Goal: Information Seeking & Learning: Learn about a topic

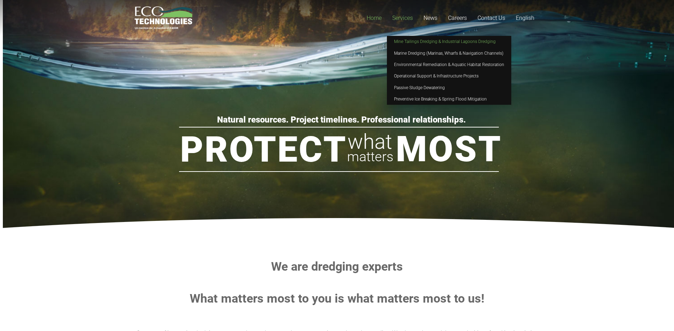
click at [411, 38] on link "Mine Tailings Dredging & Industrial Lagoons Dredging" at bounding box center [449, 41] width 124 height 11
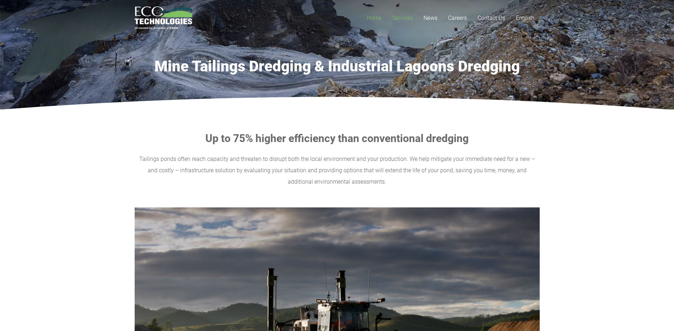
click at [375, 16] on span "Home" at bounding box center [374, 18] width 15 height 7
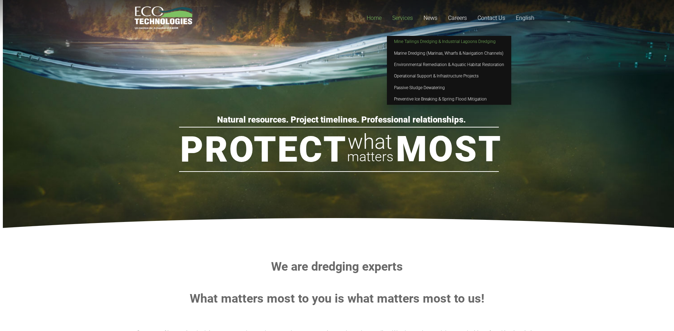
click at [407, 38] on link "Mine Tailings Dredging & Industrial Lagoons Dredging" at bounding box center [449, 41] width 124 height 11
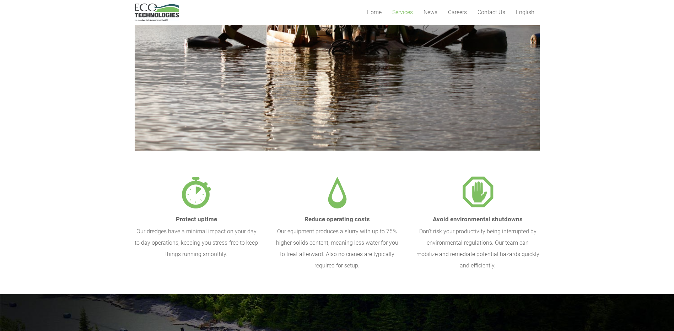
scroll to position [213, 0]
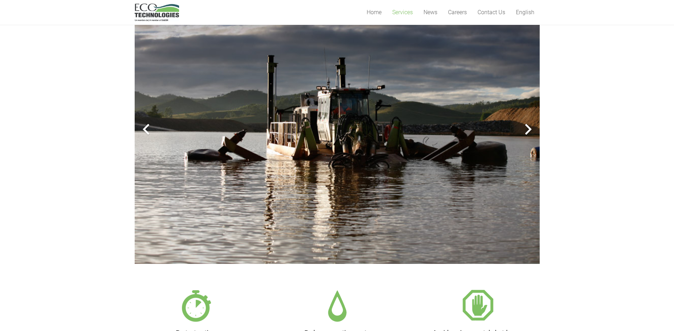
click at [523, 133] on div at bounding box center [528, 129] width 23 height 23
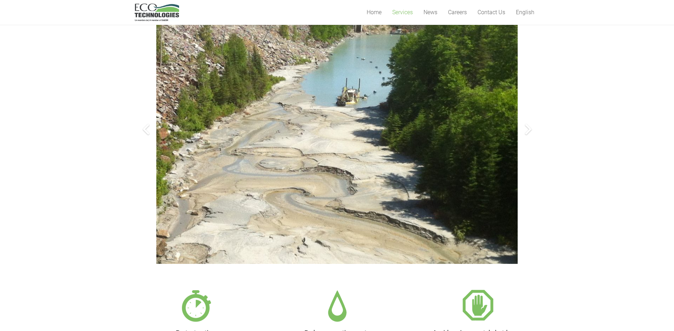
click at [523, 133] on div at bounding box center [528, 129] width 23 height 23
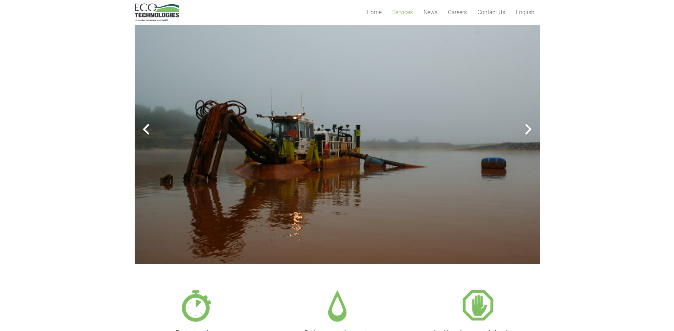
click at [525, 126] on div at bounding box center [528, 129] width 23 height 23
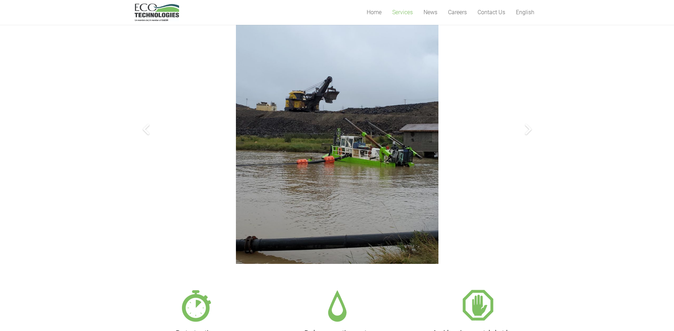
click at [523, 134] on div at bounding box center [528, 129] width 23 height 23
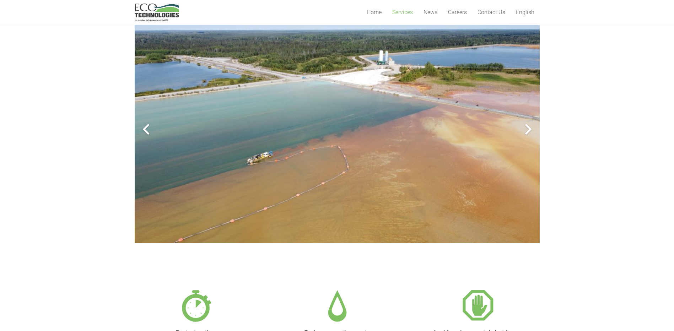
click at [523, 134] on div at bounding box center [528, 129] width 23 height 23
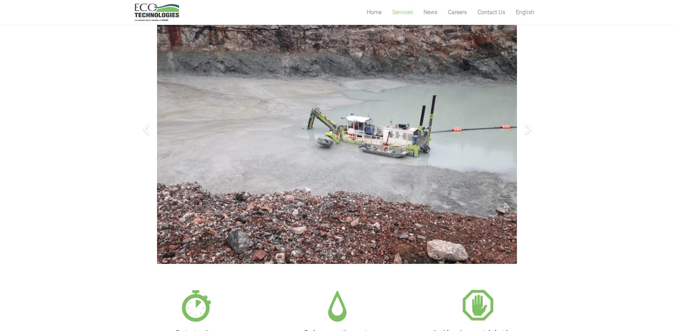
click at [523, 134] on div at bounding box center [528, 129] width 23 height 23
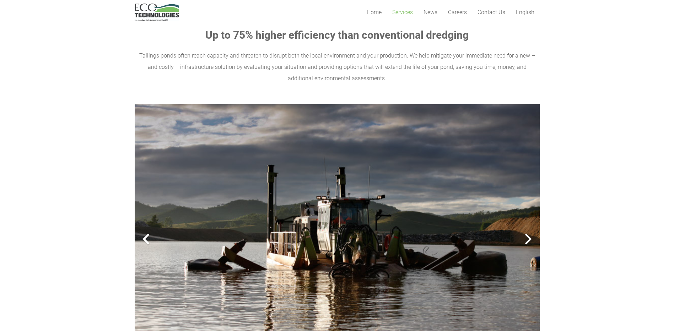
scroll to position [107, 0]
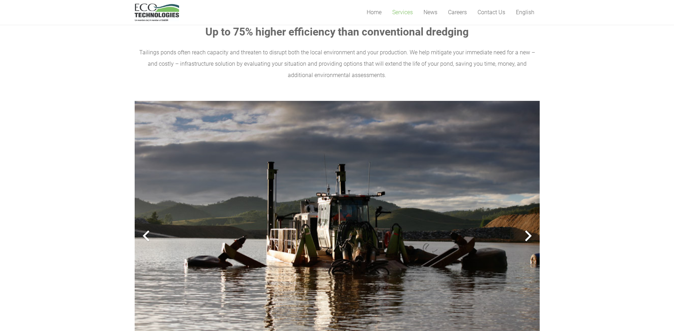
click at [526, 231] on div at bounding box center [528, 236] width 23 height 23
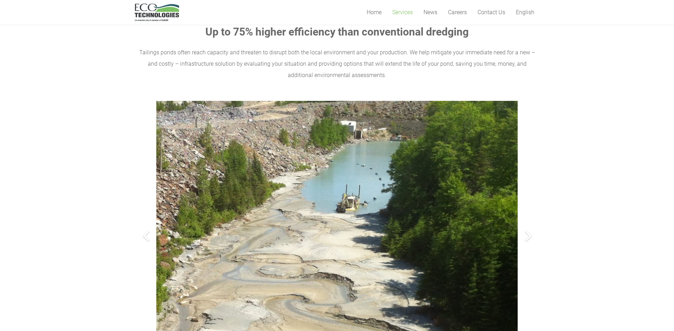
click at [526, 236] on div at bounding box center [528, 236] width 23 height 23
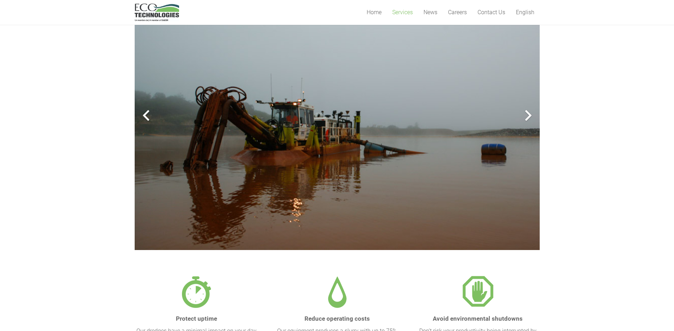
scroll to position [249, 0]
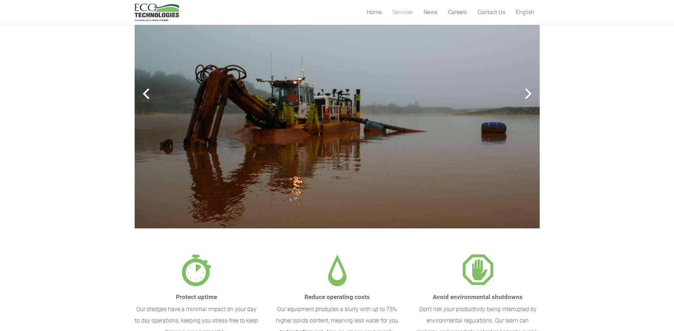
click at [531, 97] on div at bounding box center [528, 93] width 23 height 23
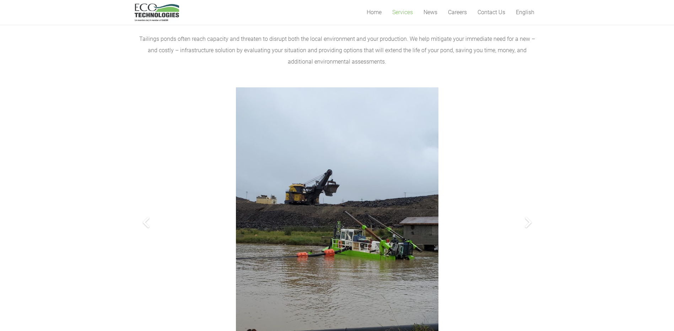
scroll to position [0, 0]
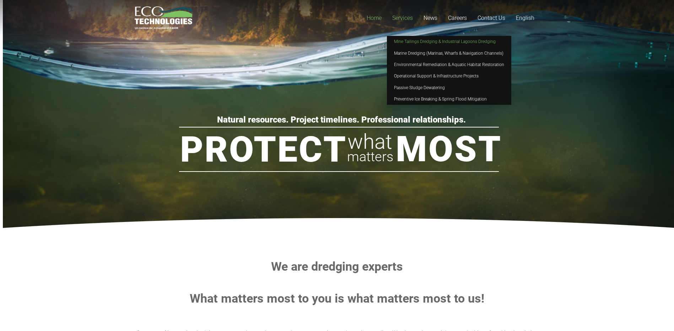
click at [401, 37] on link "Mine Tailings Dredging & Industrial Lagoons Dredging" at bounding box center [449, 41] width 124 height 11
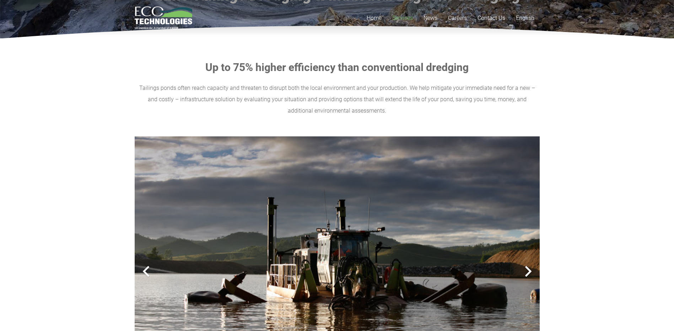
scroll to position [178, 0]
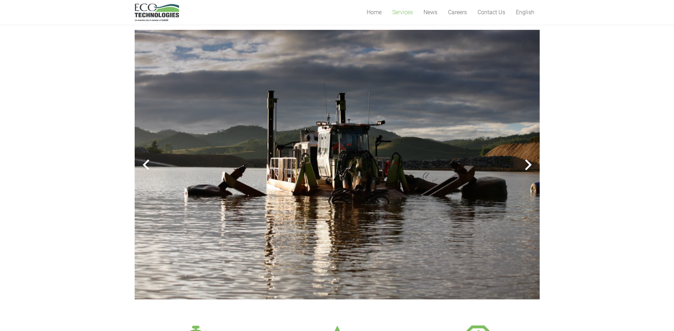
click at [530, 162] on div at bounding box center [528, 165] width 23 height 23
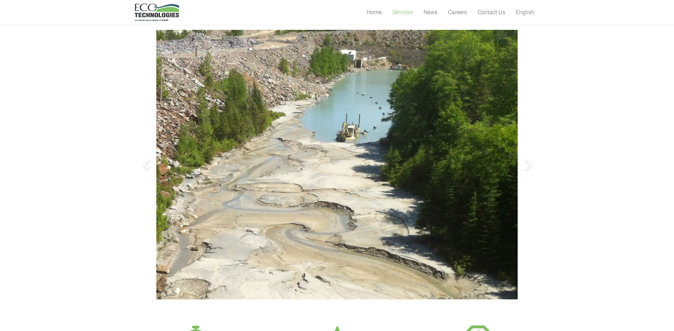
click at [530, 162] on div at bounding box center [528, 165] width 23 height 23
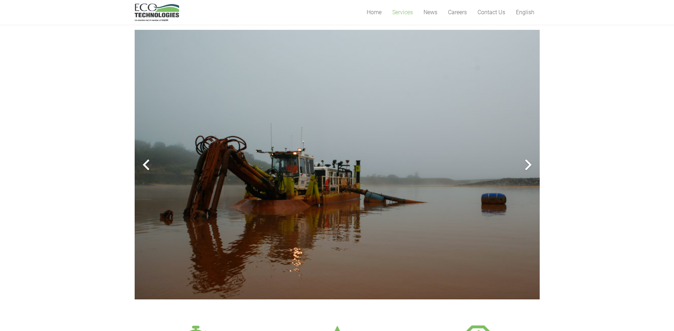
click at [530, 162] on div at bounding box center [528, 165] width 23 height 23
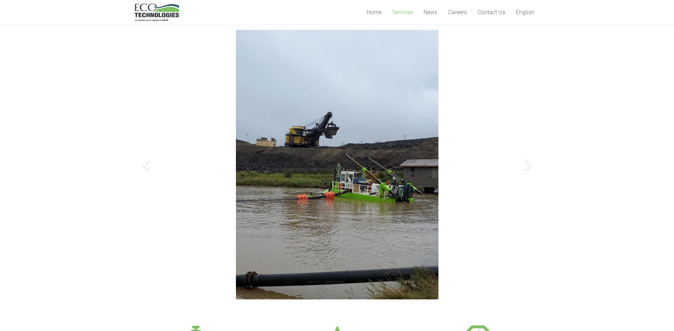
click at [528, 166] on div at bounding box center [528, 165] width 23 height 23
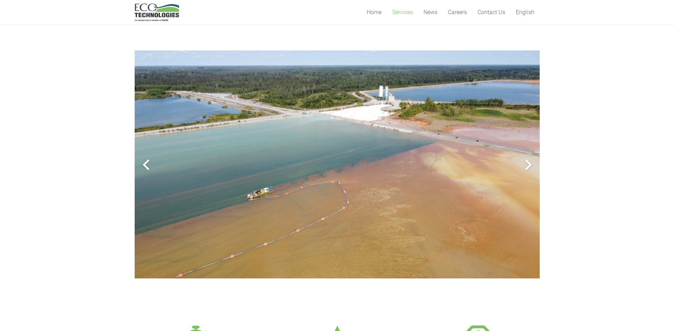
click at [528, 166] on div at bounding box center [528, 165] width 23 height 23
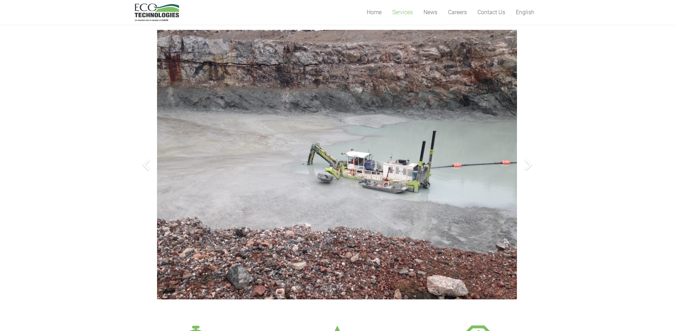
click at [529, 168] on div at bounding box center [528, 165] width 23 height 23
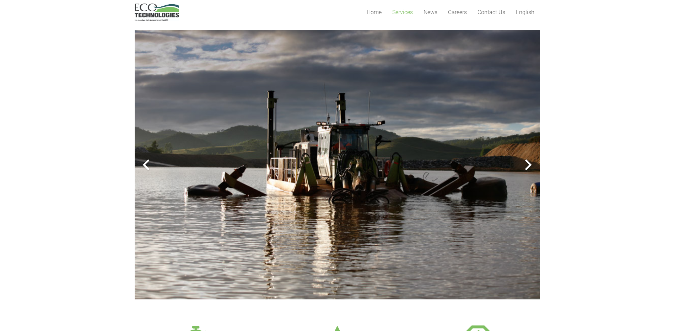
click at [529, 168] on div at bounding box center [528, 165] width 23 height 23
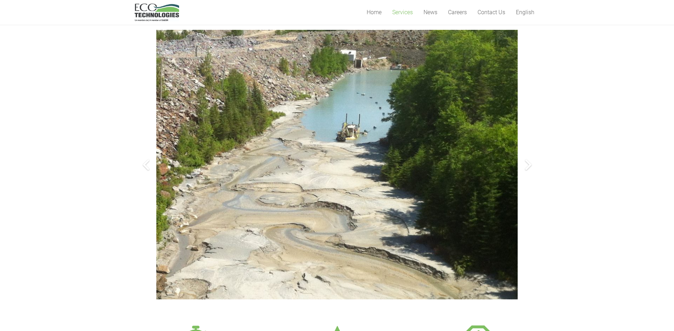
click at [529, 168] on div at bounding box center [528, 165] width 23 height 23
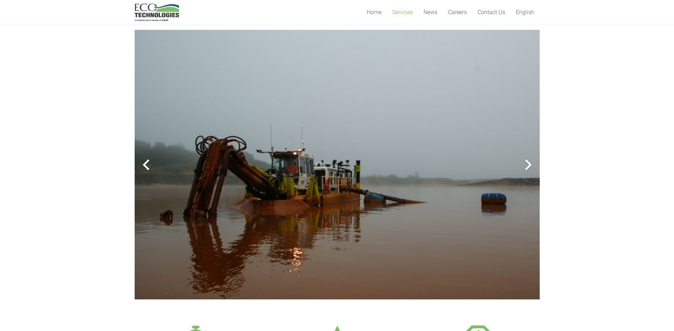
click at [529, 168] on div at bounding box center [528, 165] width 23 height 23
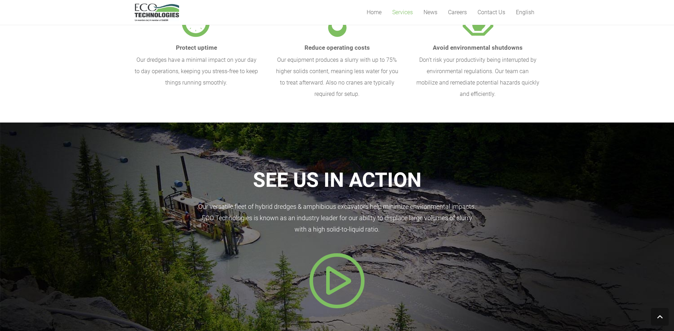
scroll to position [498, 0]
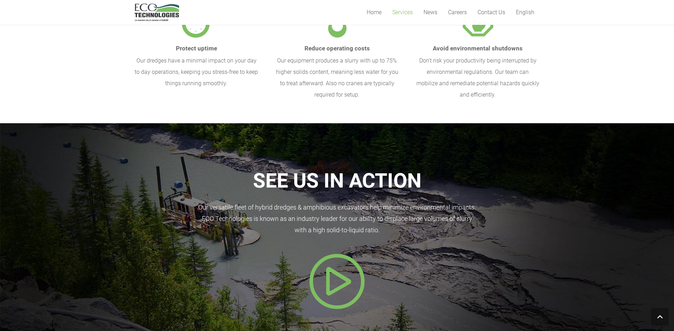
click at [339, 268] on icon "Popup" at bounding box center [337, 281] width 57 height 57
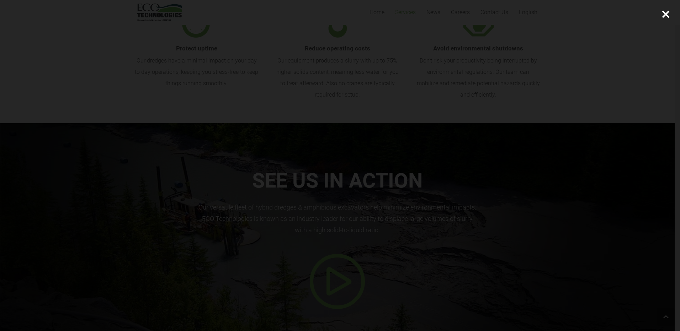
click at [664, 13] on div at bounding box center [665, 14] width 28 height 28
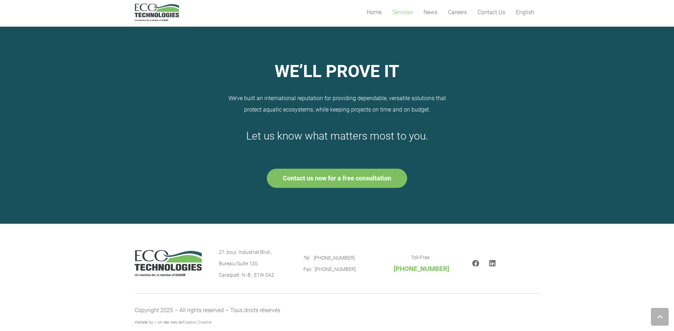
scroll to position [1045, 0]
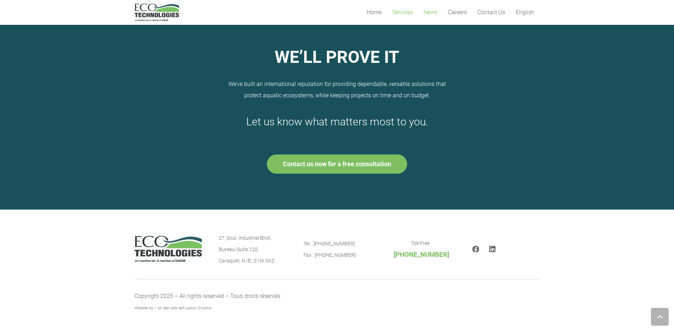
click at [427, 14] on span "News" at bounding box center [431, 12] width 14 height 7
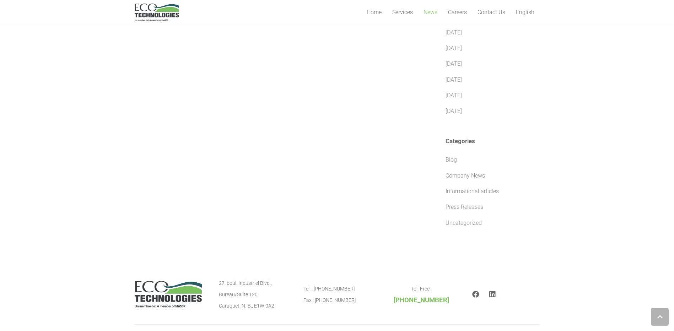
scroll to position [503, 0]
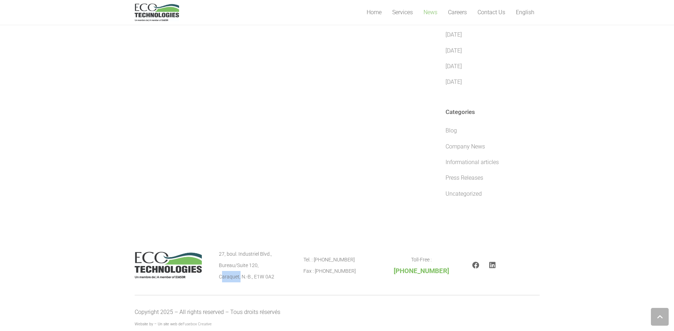
drag, startPoint x: 220, startPoint y: 261, endPoint x: 239, endPoint y: 261, distance: 19.2
click at [239, 261] on p "27, boul. Industriel Blvd., Bureau/Suite 120, Caraquet, N.-B., E1W 0A2" at bounding box center [253, 265] width 68 height 34
drag, startPoint x: 239, startPoint y: 261, endPoint x: 205, endPoint y: 207, distance: 63.5
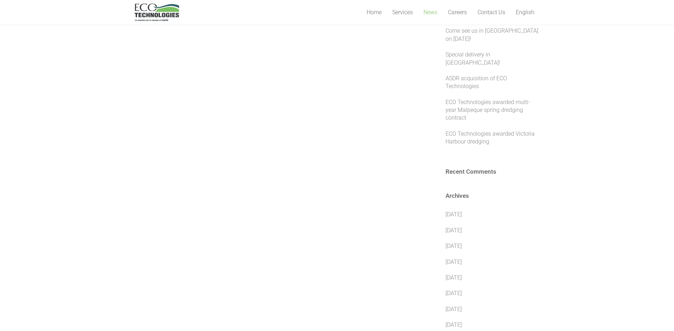
scroll to position [148, 0]
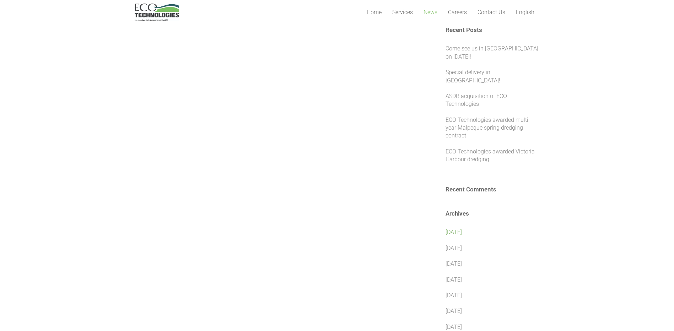
click at [462, 229] on link "[DATE]" at bounding box center [454, 232] width 16 height 7
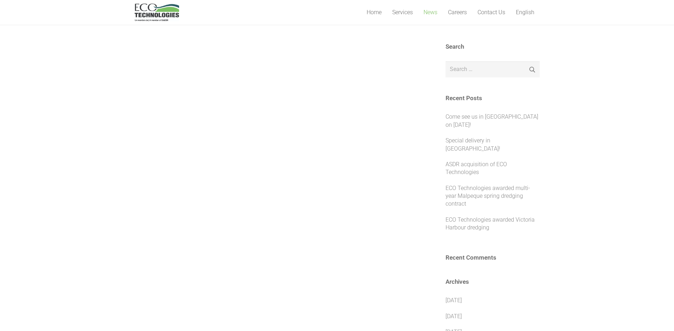
scroll to position [76, 0]
click at [488, 143] on link "Special delivery in [GEOGRAPHIC_DATA]!" at bounding box center [473, 147] width 55 height 15
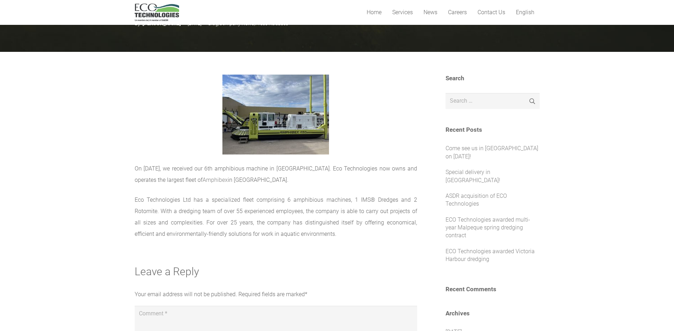
scroll to position [36, 0]
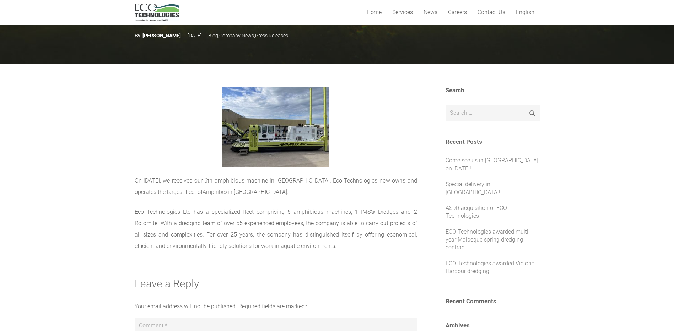
click at [266, 153] on img at bounding box center [276, 127] width 107 height 80
click at [273, 141] on img at bounding box center [276, 127] width 107 height 80
click at [287, 135] on img at bounding box center [276, 127] width 107 height 80
